Goal: Task Accomplishment & Management: Manage account settings

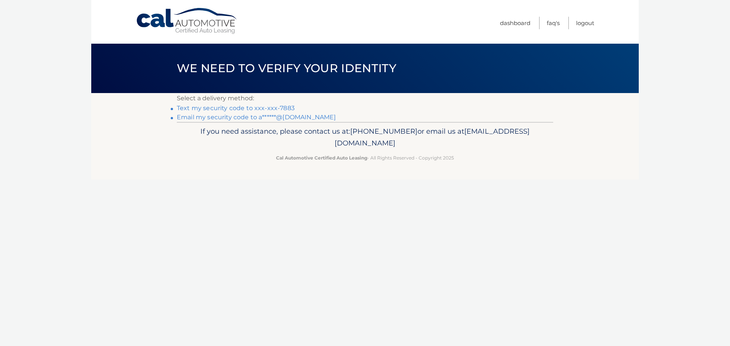
click at [256, 108] on link "Text my security code to xxx-xxx-7883" at bounding box center [236, 108] width 118 height 7
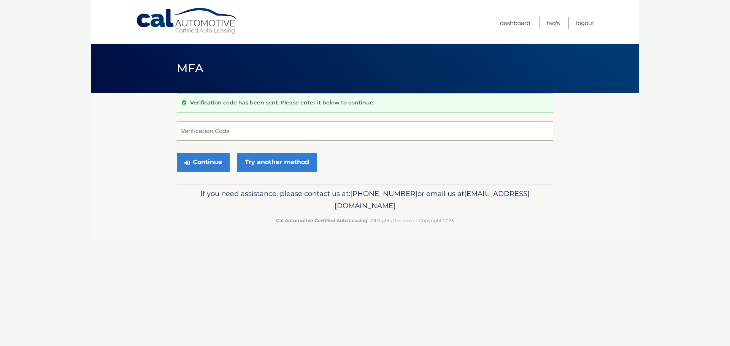
click at [227, 133] on input "Verification Code" at bounding box center [365, 131] width 376 height 19
type input "290712"
click at [177, 153] on button "Continue" at bounding box center [203, 162] width 53 height 19
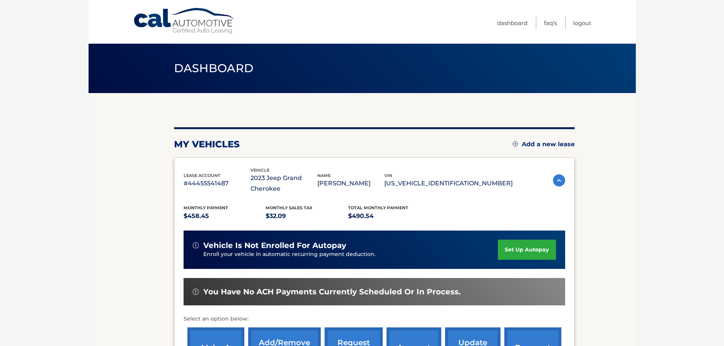
scroll to position [114, 0]
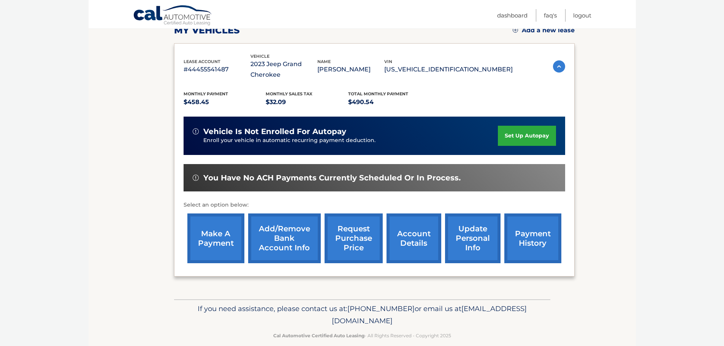
click at [353, 237] on link "request purchase price" at bounding box center [354, 239] width 58 height 50
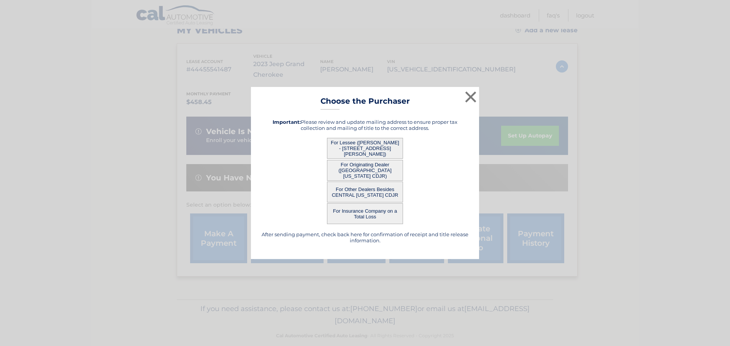
click at [367, 192] on button "For Other Dealers Besides CENTRAL FLORIDA CDJR" at bounding box center [365, 192] width 76 height 21
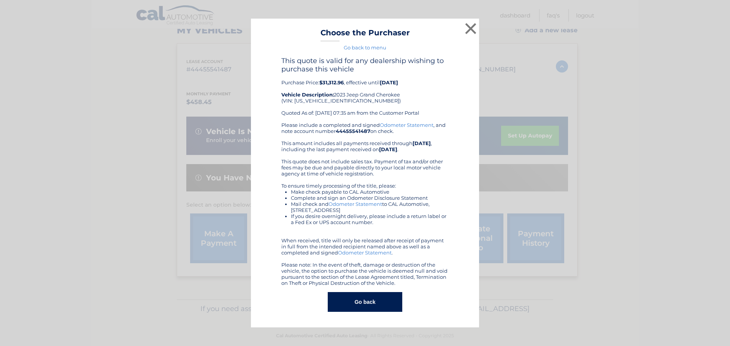
click at [385, 305] on button "Go back" at bounding box center [365, 302] width 74 height 20
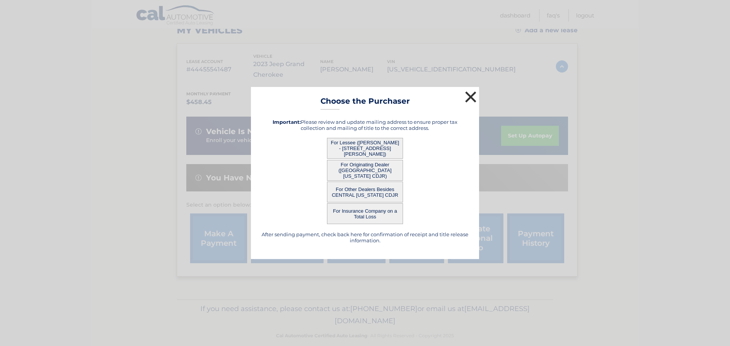
click at [470, 95] on button "×" at bounding box center [470, 96] width 15 height 15
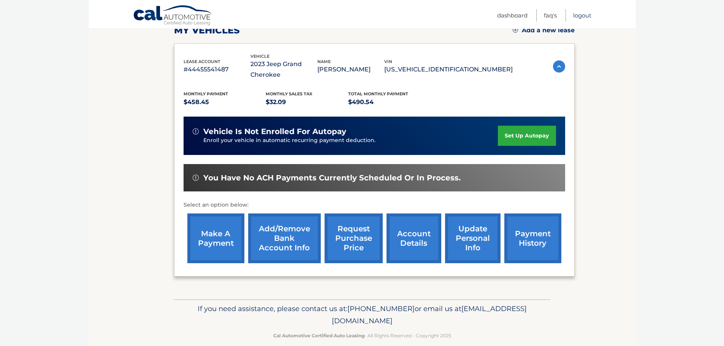
click at [583, 18] on link "Logout" at bounding box center [582, 15] width 18 height 13
